Goal: Information Seeking & Learning: Learn about a topic

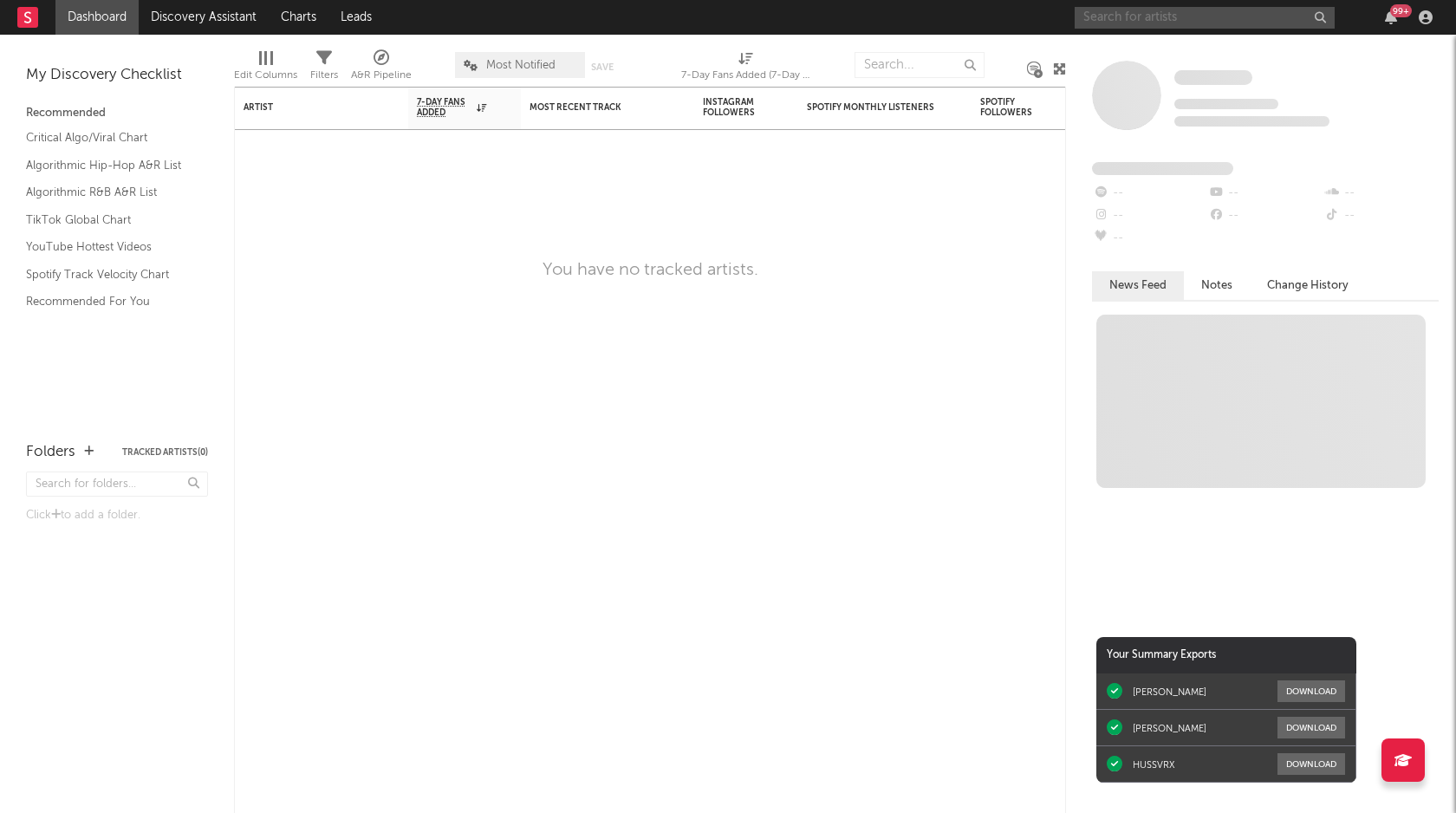
click at [1231, 19] on input "text" at bounding box center [1205, 18] width 260 height 22
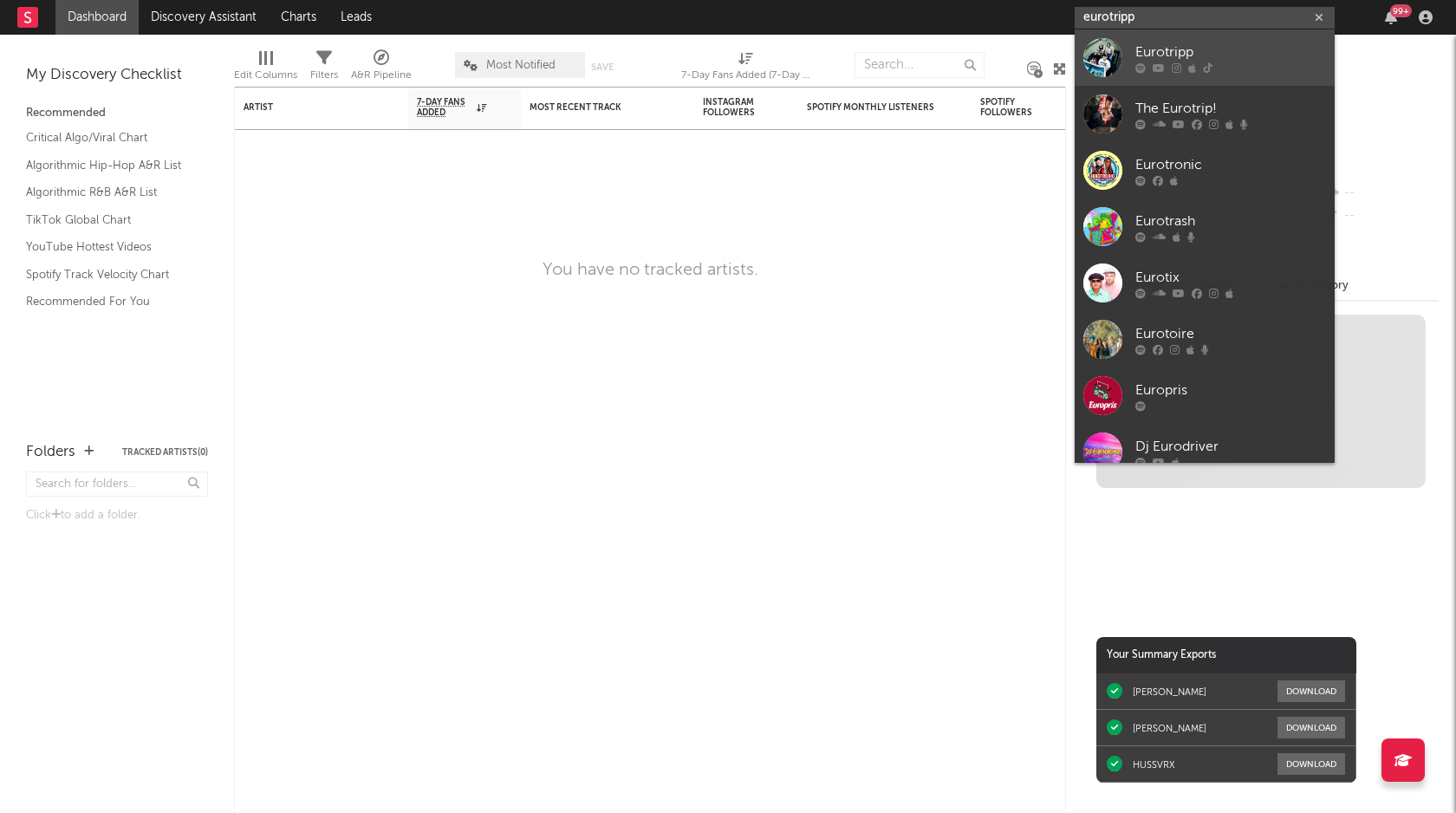
type input "eurotripp"
click at [1222, 45] on div "Eurotripp" at bounding box center [1230, 52] width 191 height 21
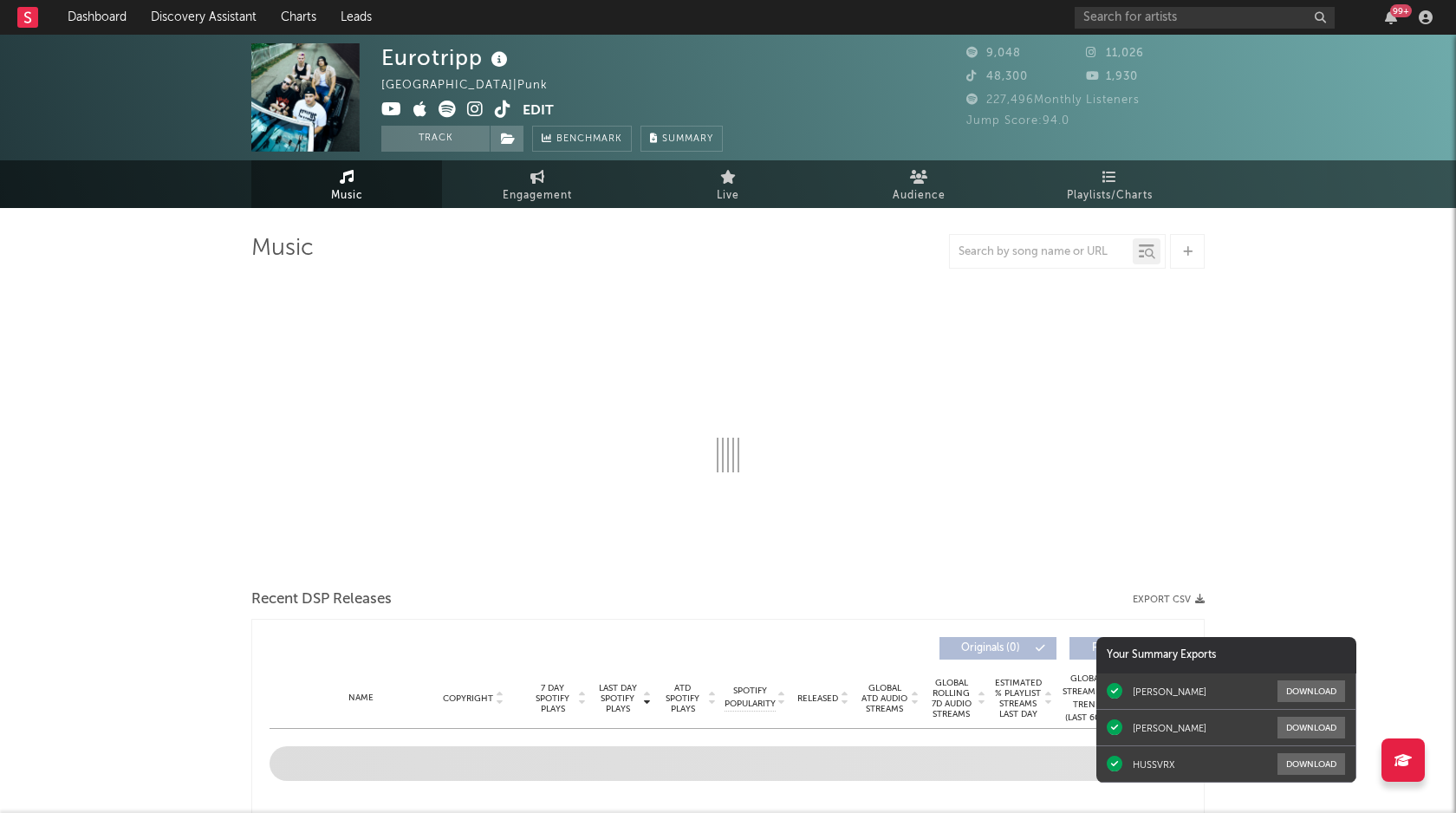
select select "1w"
